Goal: Navigation & Orientation: Find specific page/section

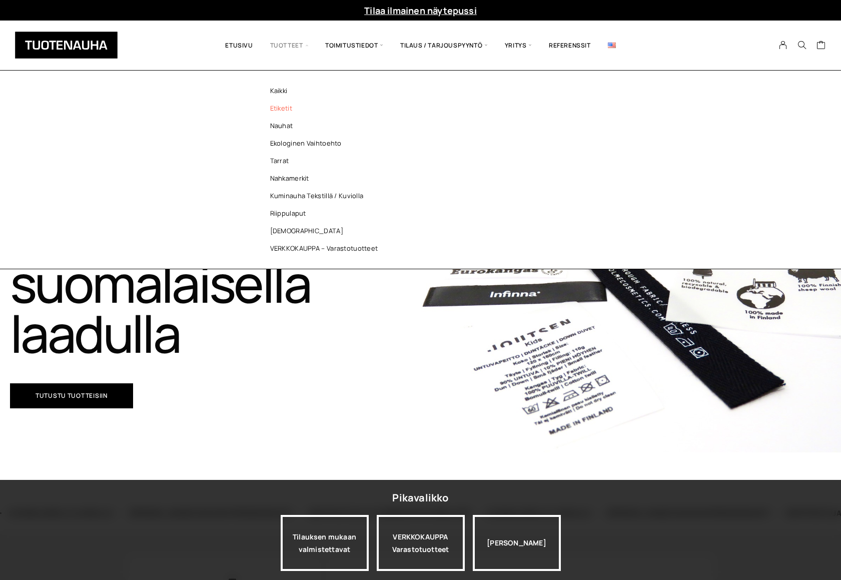
click at [281, 108] on link "Etiketit" at bounding box center [326, 109] width 145 height 18
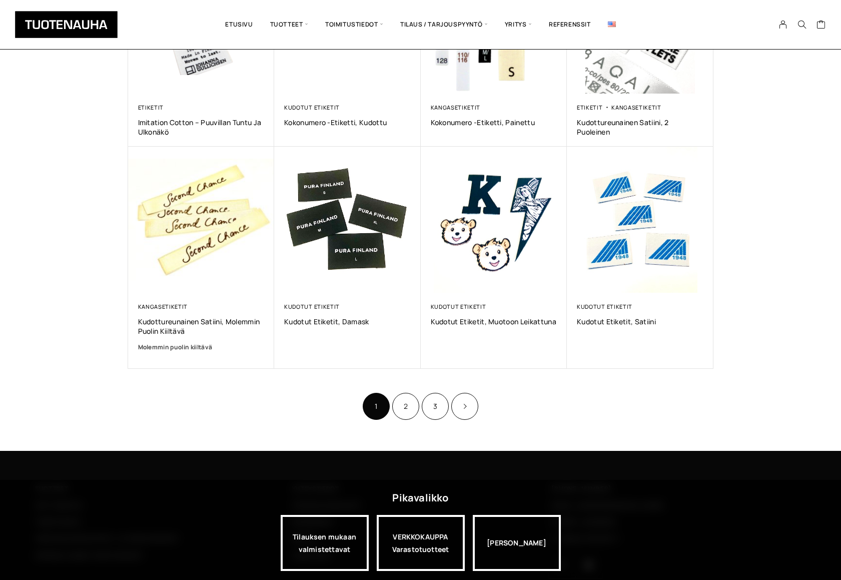
scroll to position [501, 0]
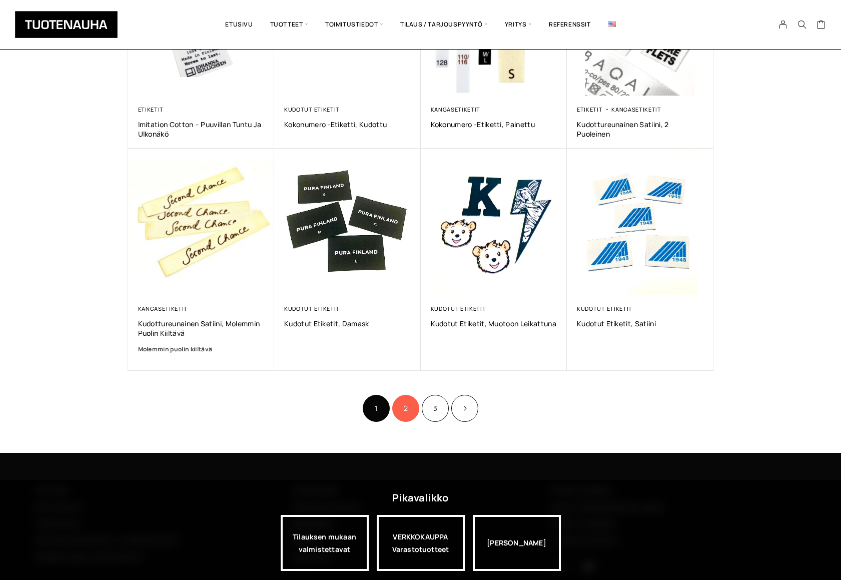
click at [408, 404] on link "2" at bounding box center [405, 408] width 27 height 27
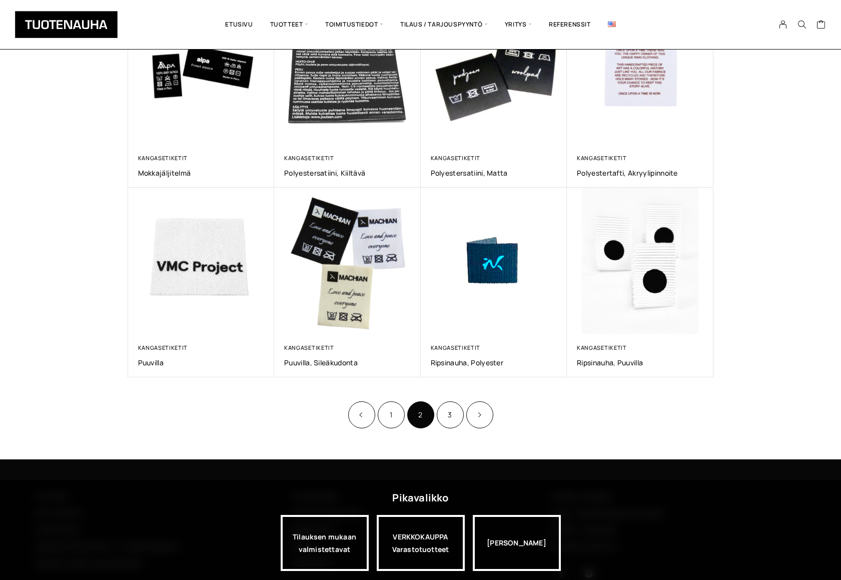
scroll to position [443, 0]
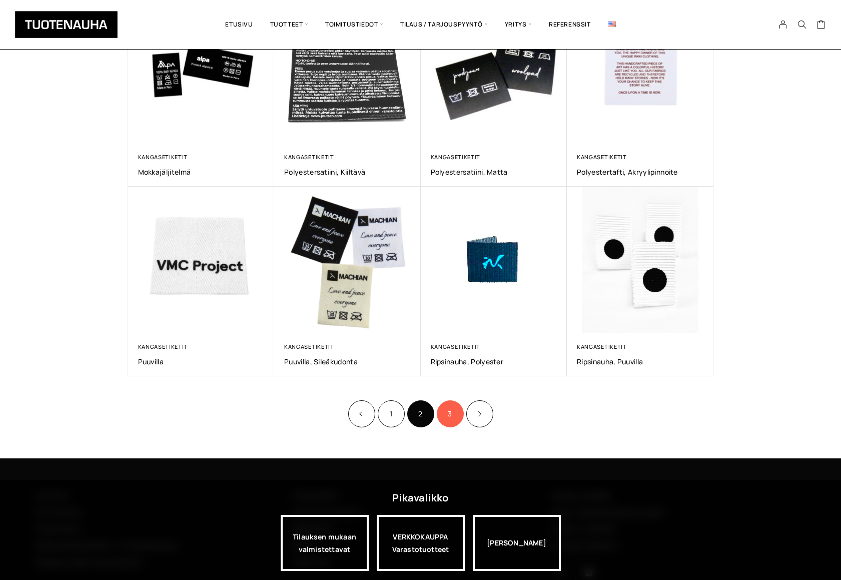
click at [451, 415] on link "3" at bounding box center [450, 413] width 27 height 27
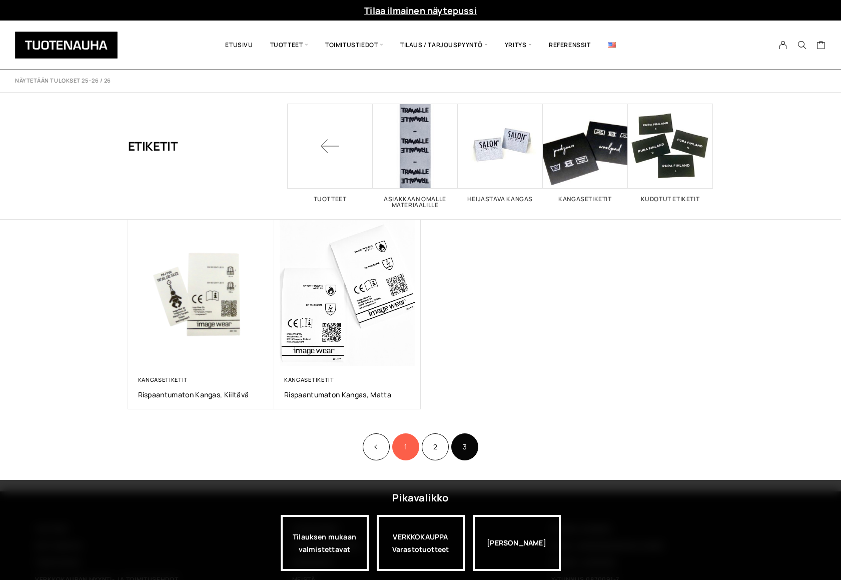
click at [412, 450] on link "1" at bounding box center [405, 446] width 27 height 27
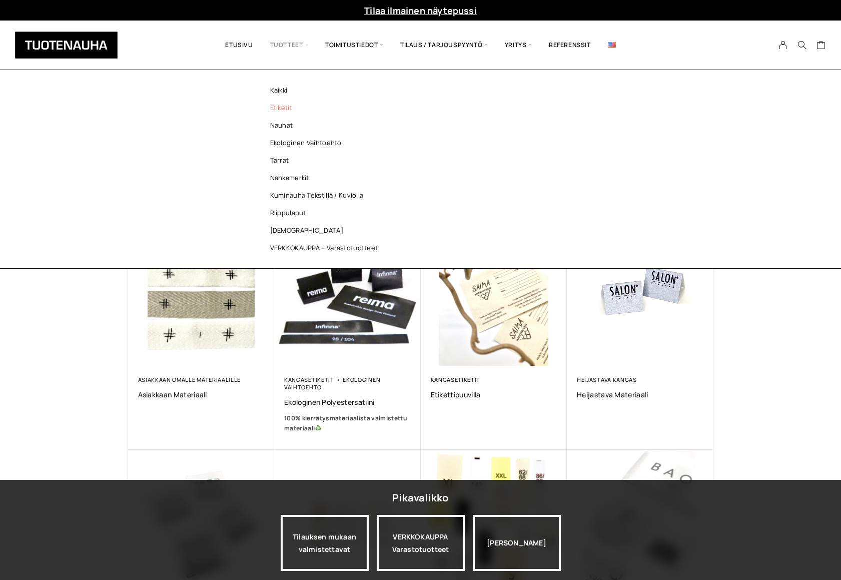
click at [292, 46] on span "Tuotteet" at bounding box center [289, 45] width 55 height 34
click at [277, 157] on link "Tarrat" at bounding box center [326, 161] width 145 height 18
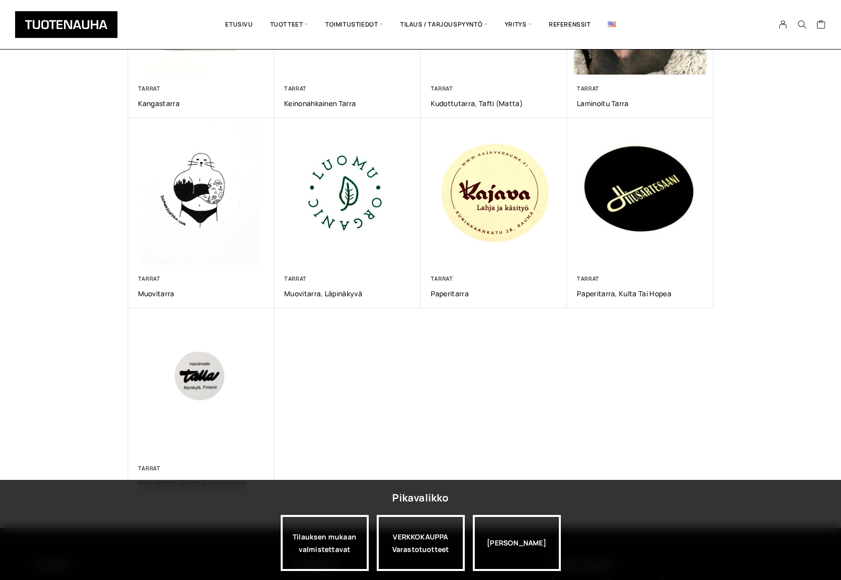
scroll to position [290, 0]
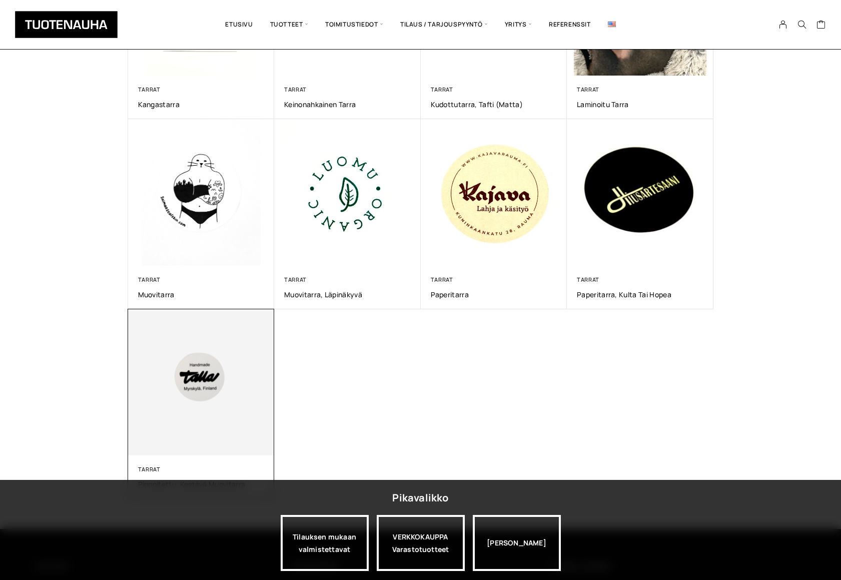
click at [197, 377] on img at bounding box center [201, 382] width 147 height 147
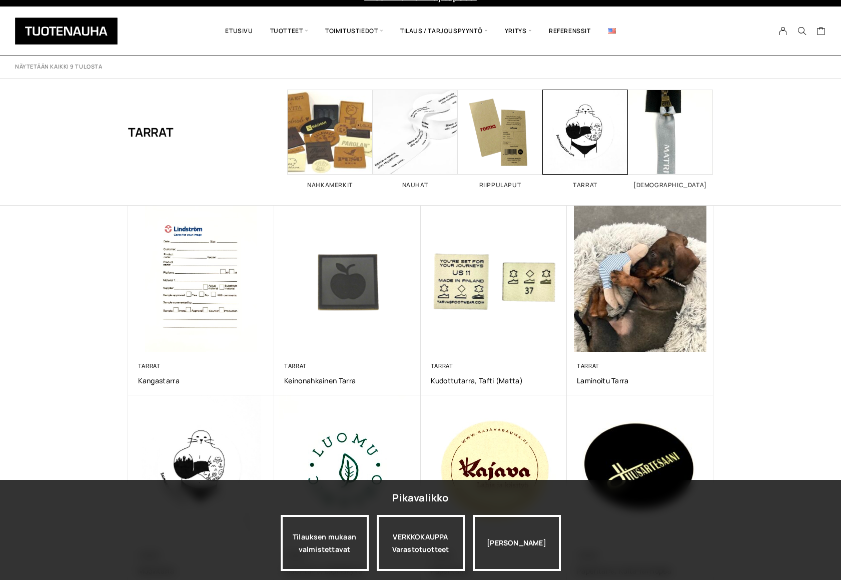
scroll to position [4, 0]
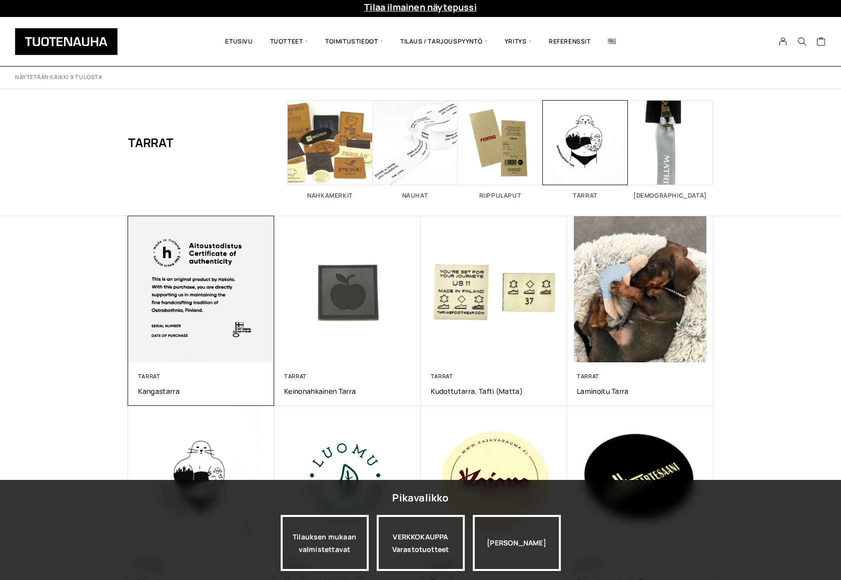
click at [217, 306] on img at bounding box center [201, 289] width 154 height 154
